Goal: Transaction & Acquisition: Obtain resource

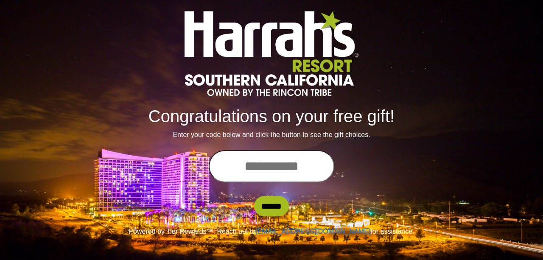
click at [295, 172] on input "text" at bounding box center [271, 166] width 125 height 32
type input "**********"
click at [254, 196] on input "******" at bounding box center [271, 206] width 35 height 20
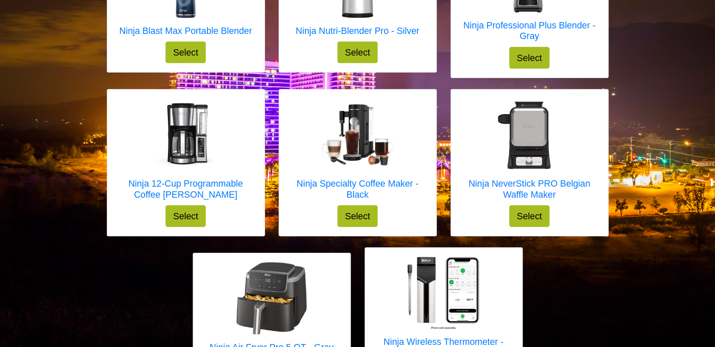
scroll to position [207, 0]
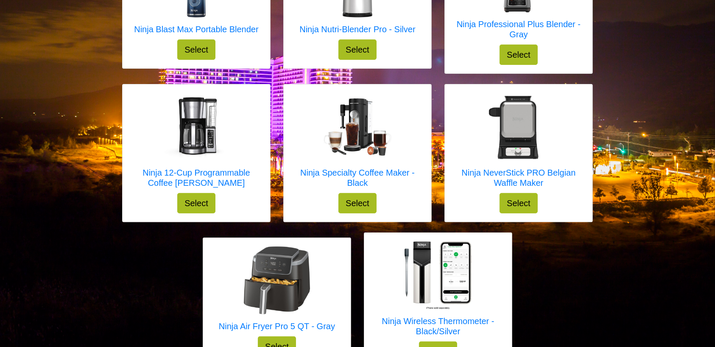
drag, startPoint x: 531, startPoint y: 3, endPoint x: 51, endPoint y: 283, distance: 555.7
click at [51, 259] on div "Select your gift! Ninja Blast Max Portable Blender Select X Ninja Blast Max Por…" at bounding box center [357, 97] width 715 height 608
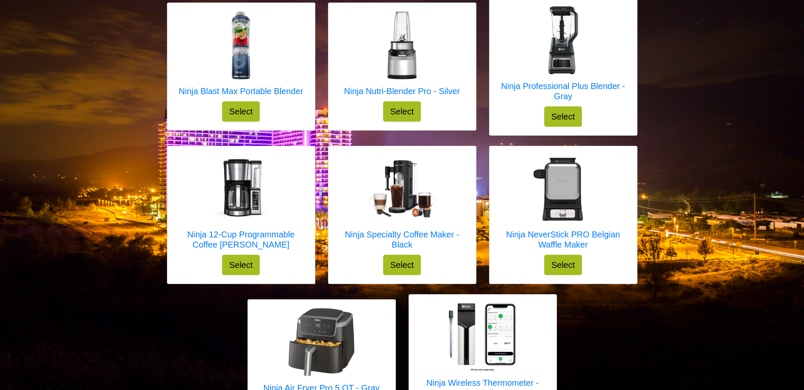
scroll to position [90, 0]
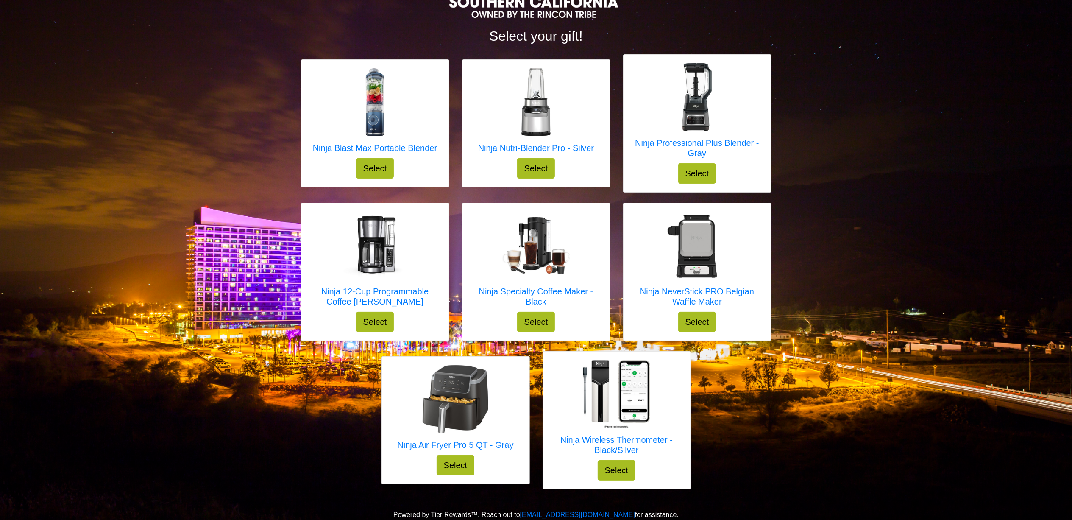
drag, startPoint x: 608, startPoint y: 5, endPoint x: 137, endPoint y: 190, distance: 506.8
click at [137, 190] on div "Select your gift! Ninja Blast Max Portable Blender Select X Ninja Blast Max Por…" at bounding box center [536, 216] width 1072 height 608
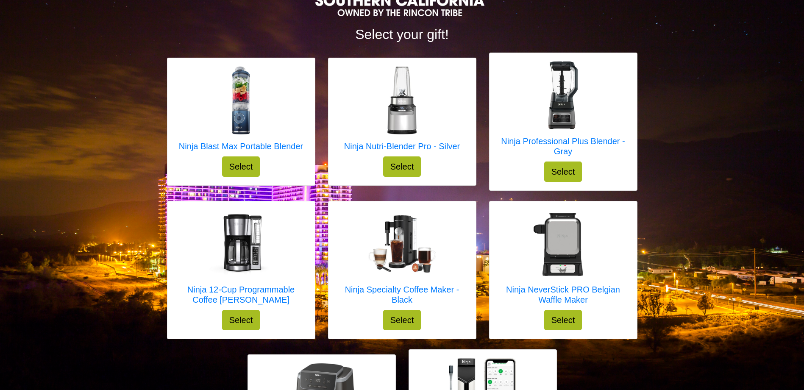
drag, startPoint x: 932, startPoint y: 3, endPoint x: 107, endPoint y: 198, distance: 847.9
click at [107, 198] on div "Select your gift! Ninja Blast Max Portable Blender Select X Ninja Blast Max Por…" at bounding box center [402, 214] width 804 height 608
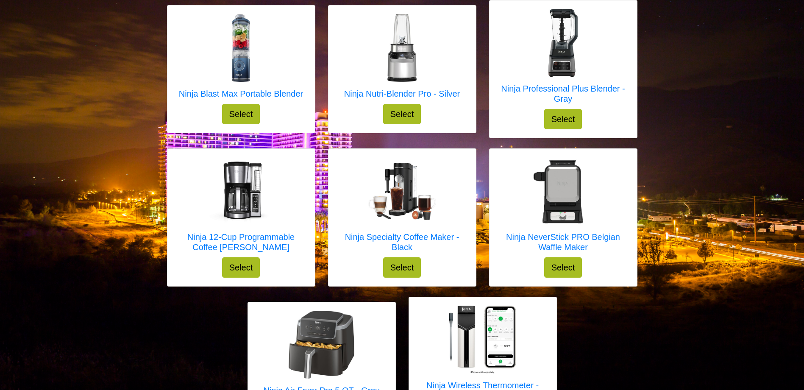
scroll to position [142, 0]
